Goal: Check status: Check status

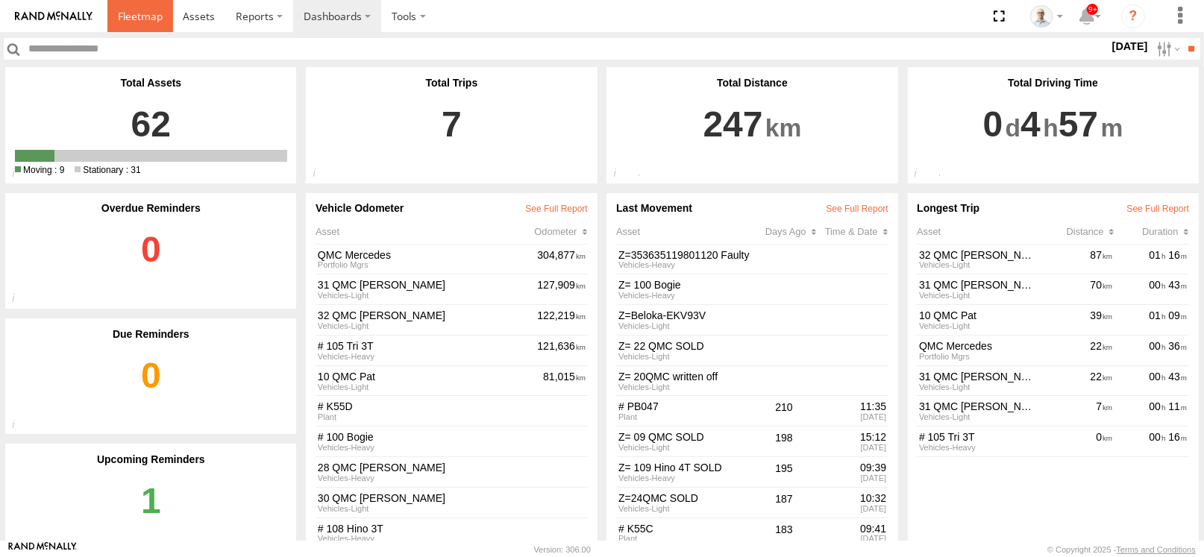
click at [156, 27] on link at bounding box center [140, 16] width 66 height 32
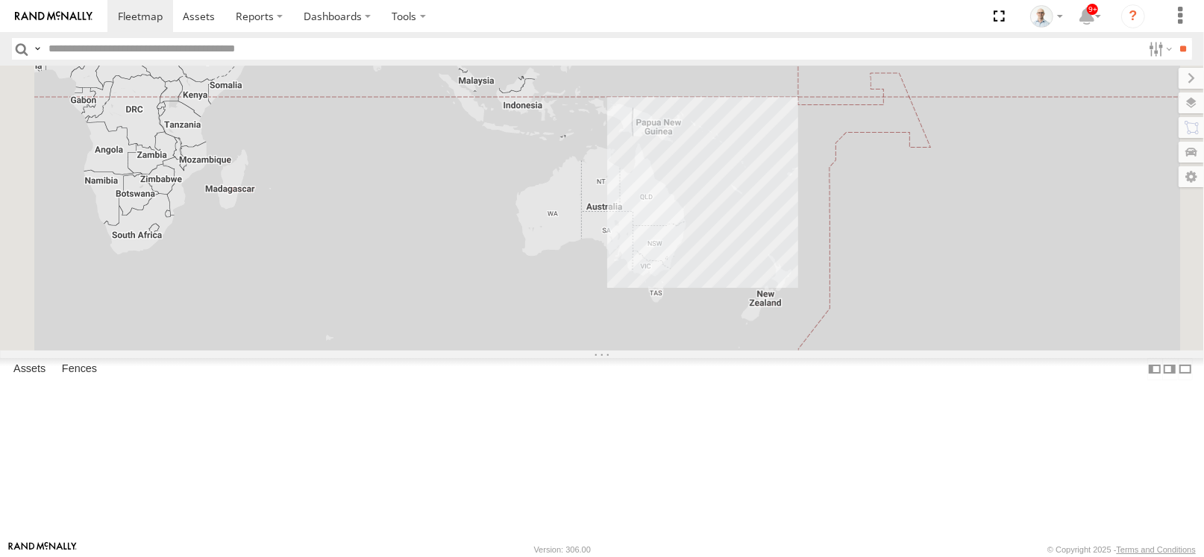
click at [512, 18] on section at bounding box center [653, 16] width 1093 height 32
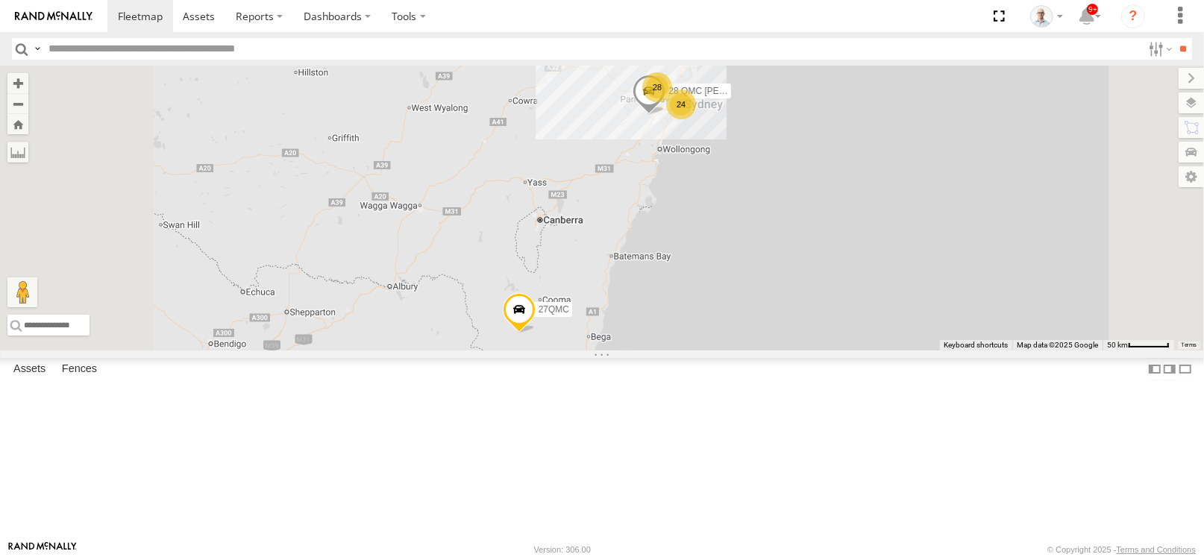
click at [696, 119] on div "24" at bounding box center [681, 105] width 30 height 30
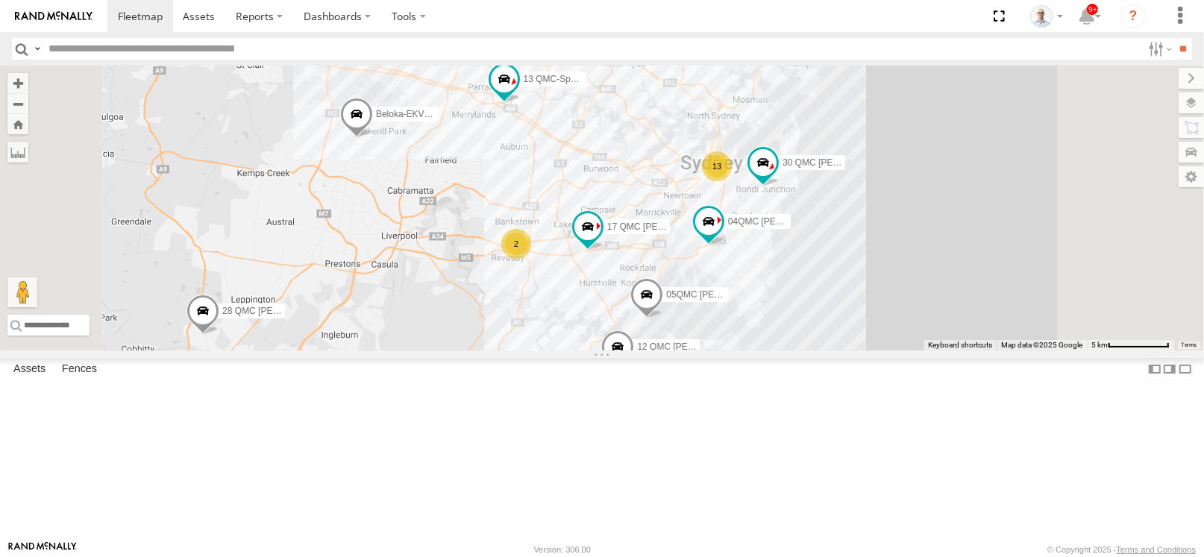
click at [531, 259] on div "2" at bounding box center [516, 244] width 30 height 30
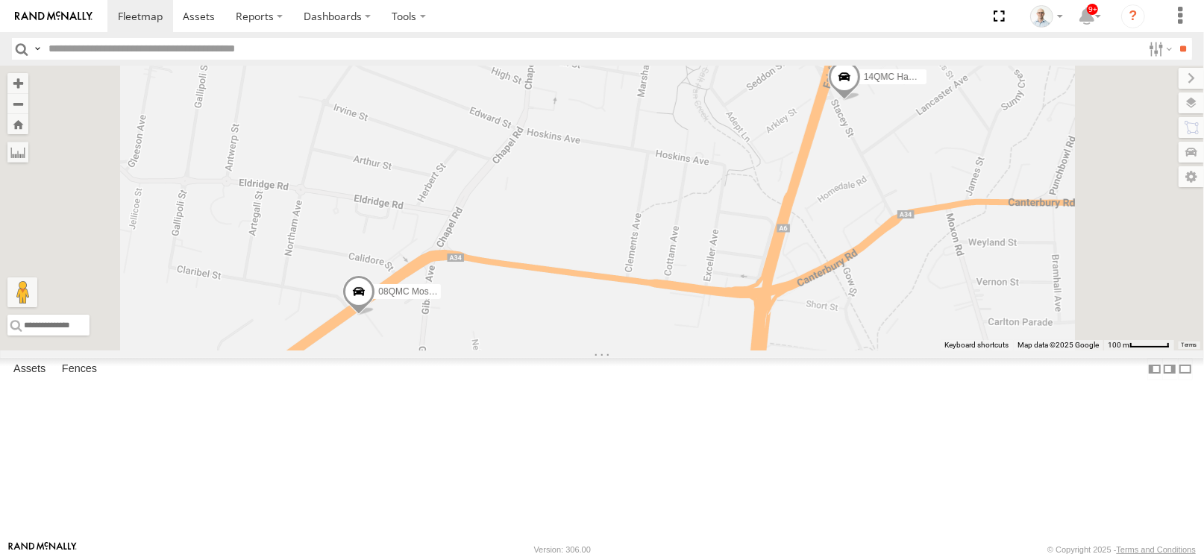
click at [861, 101] on span at bounding box center [844, 80] width 33 height 40
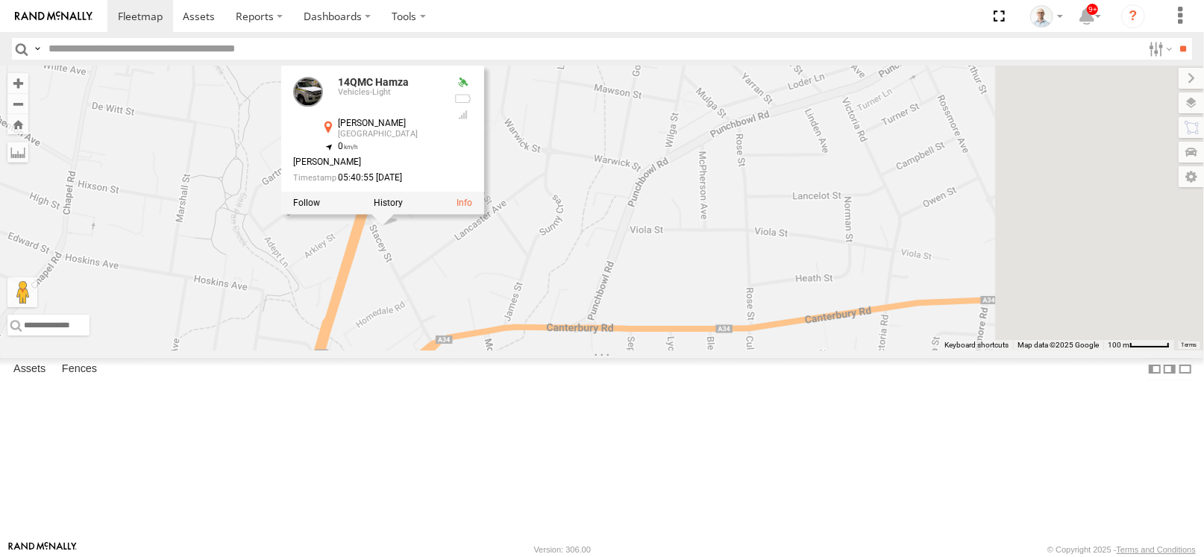
drag, startPoint x: 1036, startPoint y: 265, endPoint x: 591, endPoint y: 377, distance: 459.4
click at [591, 351] on div "28 QMC Nathan 27QMC 12 QMC Jack Hook # 25 Tip 2T Beloka-EKV93V 19QMC Workshop 0…" at bounding box center [602, 208] width 1204 height 285
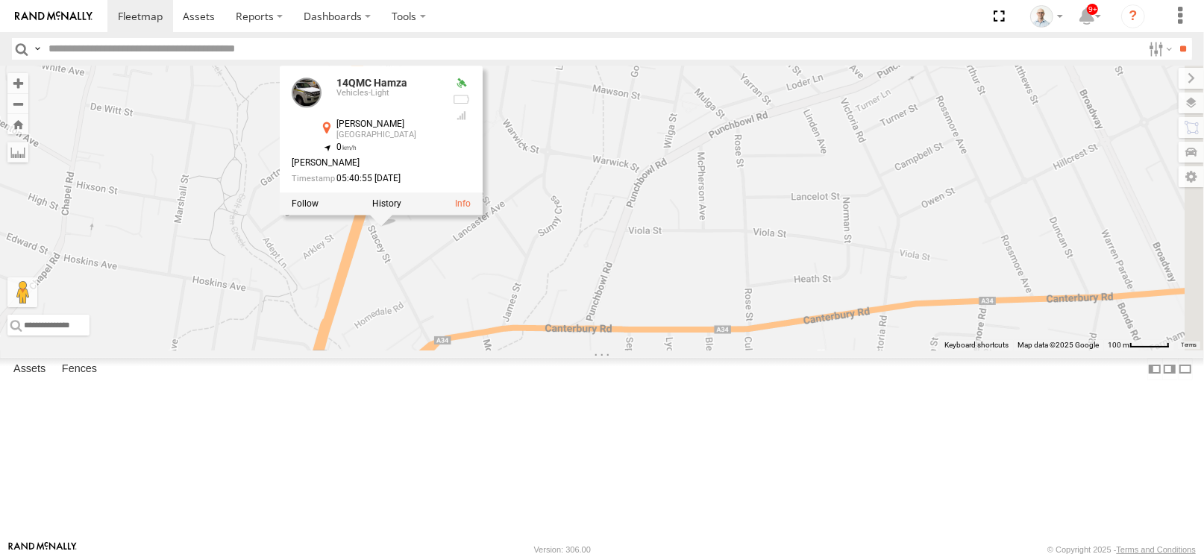
click at [740, 351] on div "28 QMC Nathan 27QMC 12 QMC Jack Hook # 25 Tip 2T Beloka-EKV93V 19QMC Workshop 0…" at bounding box center [602, 208] width 1204 height 285
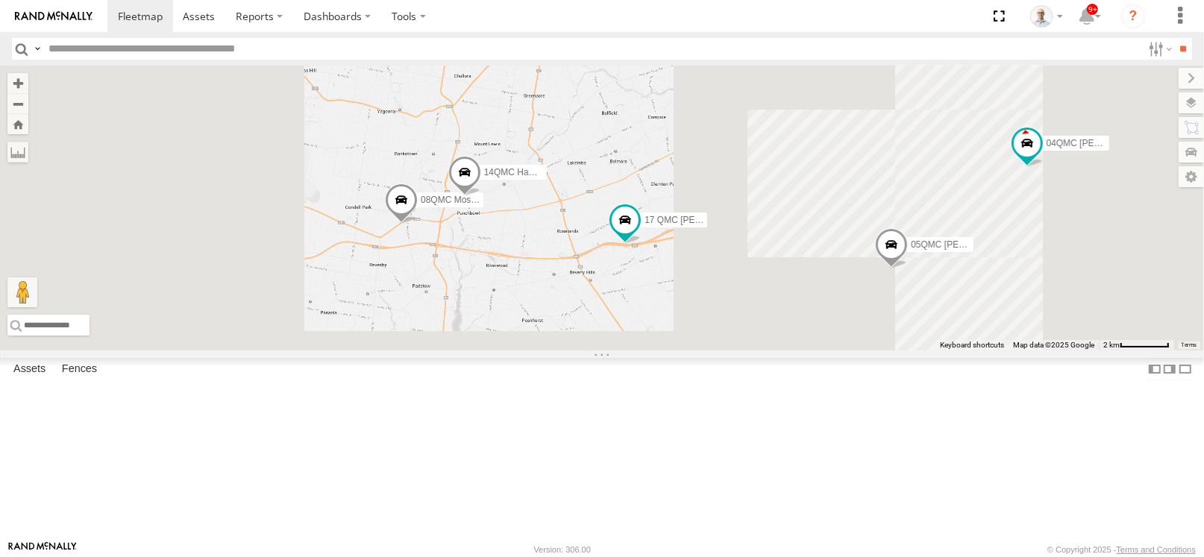
click at [585, 251] on div "28 QMC Nathan 27QMC 12 QMC Jack Hook # 25 Tip 2T Beloka-EKV93V 19QMC Workshop 0…" at bounding box center [602, 208] width 1204 height 285
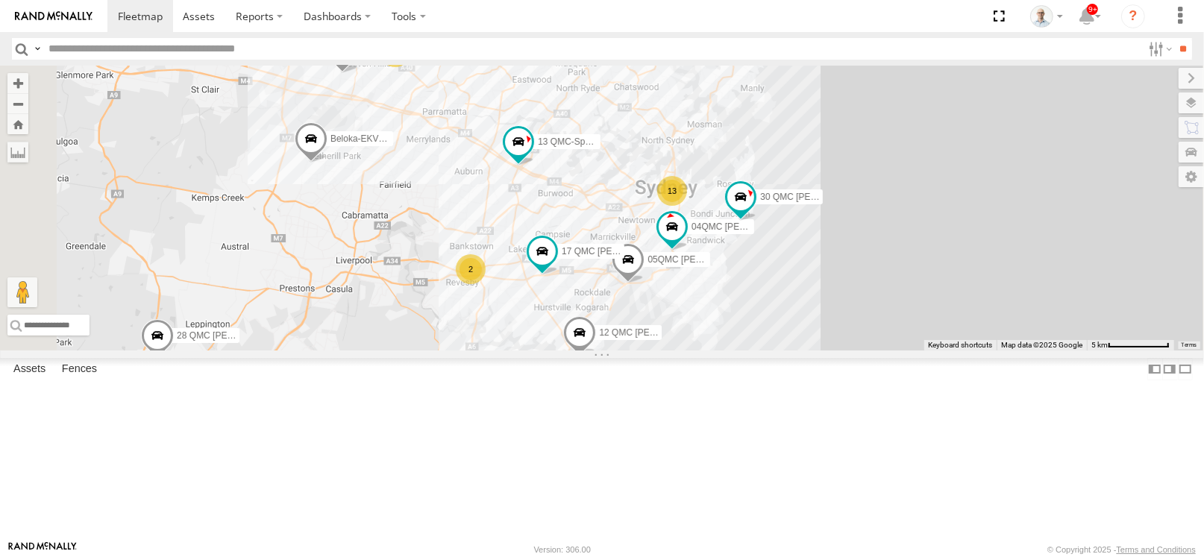
drag, startPoint x: 568, startPoint y: 191, endPoint x: 647, endPoint y: 288, distance: 124.7
click at [647, 288] on div "28 QMC Nathan 27QMC 12 QMC Jack Hook # 25 Tip 2T Beloka-EKV93V 19QMC Workshop 0…" at bounding box center [602, 208] width 1204 height 285
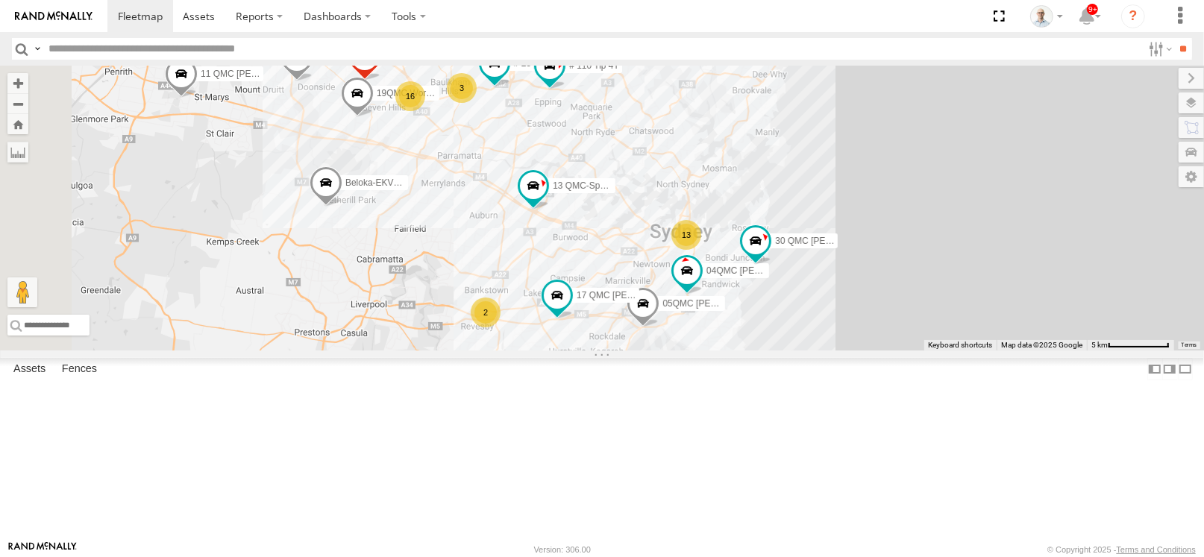
drag, startPoint x: 624, startPoint y: 207, endPoint x: 639, endPoint y: 254, distance: 48.6
click at [639, 254] on div "28 QMC Nathan 27QMC 12 QMC Jack Hook # 25 Tip 2T Beloka-EKV93V 19QMC Workshop 0…" at bounding box center [602, 208] width 1204 height 285
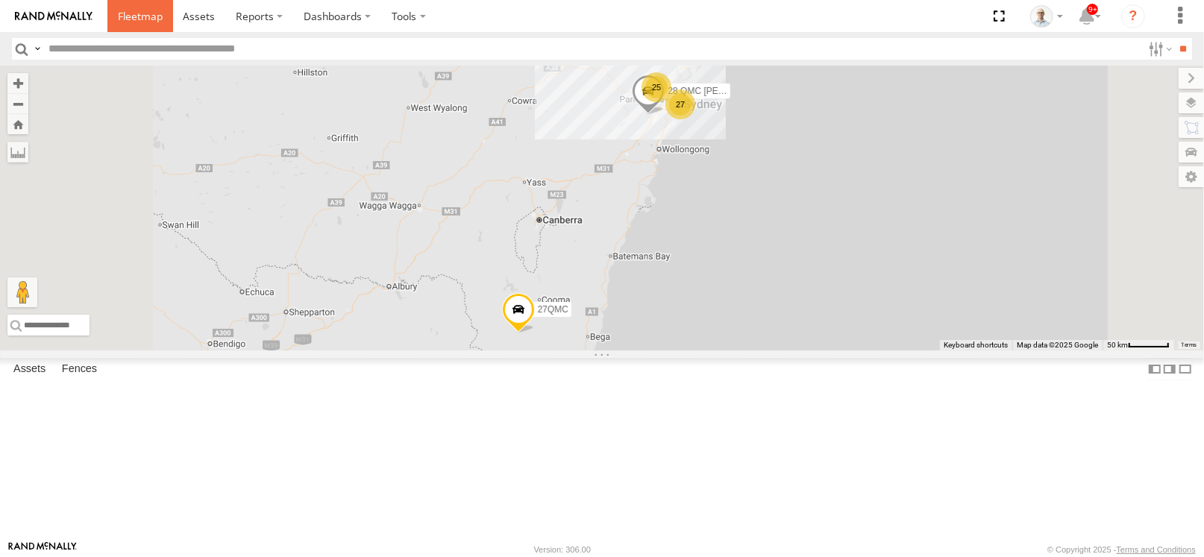
click at [153, 12] on span at bounding box center [140, 16] width 45 height 14
click at [157, 32] on header "Search Query Asset ID Asset Label Registration Manufacturer Model VIN Job ID" at bounding box center [602, 49] width 1204 height 34
click at [671, 102] on div "25" at bounding box center [657, 87] width 30 height 30
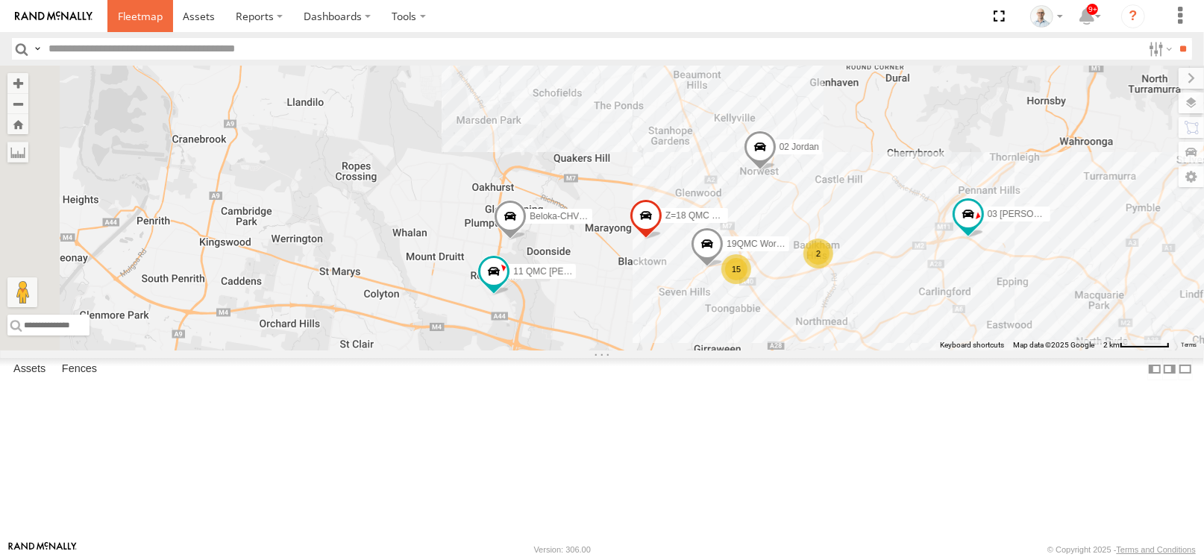
click at [133, 23] on span at bounding box center [140, 16] width 45 height 14
